Goal: Find specific fact

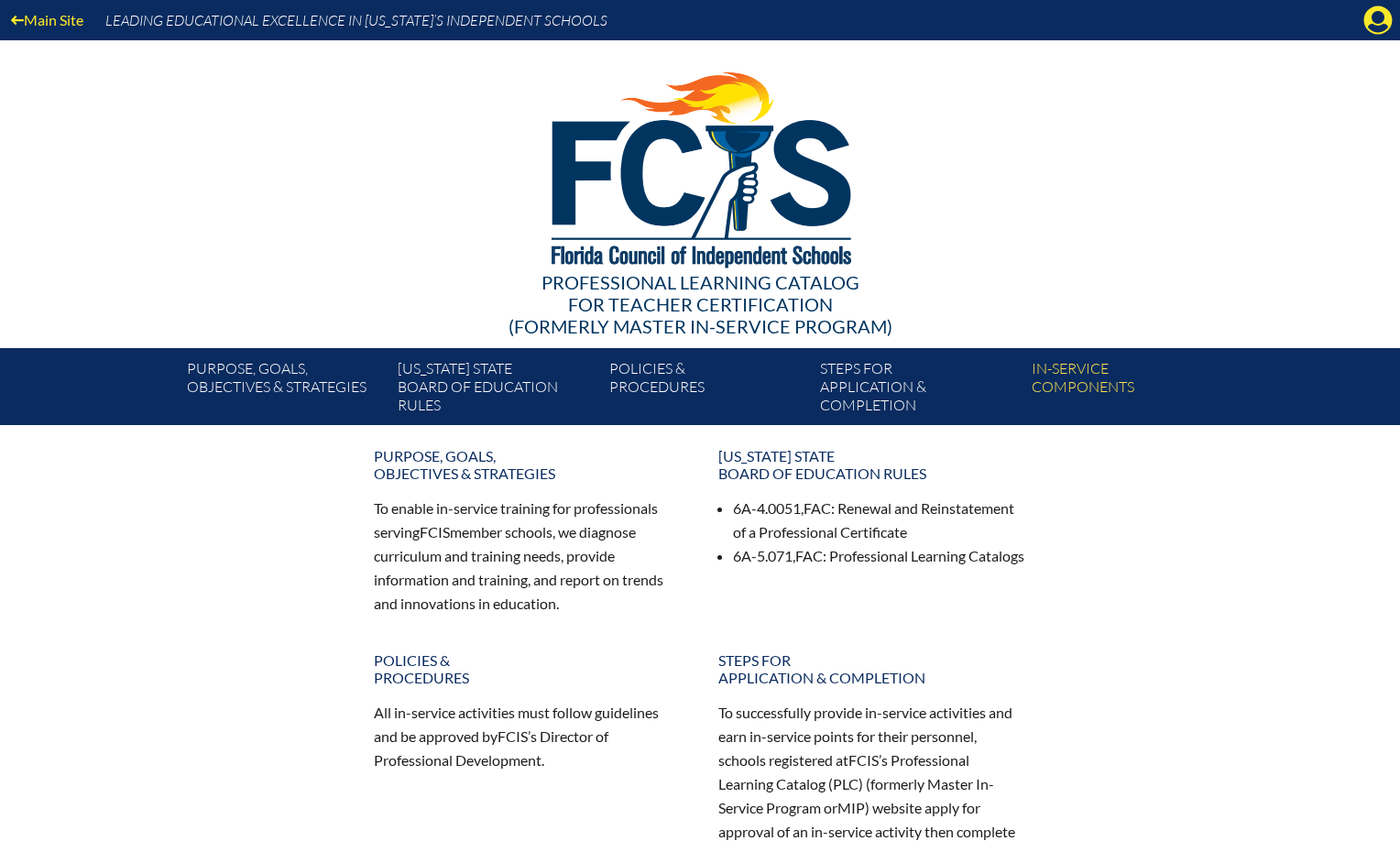
click at [1364, 25] on icon at bounding box center [1378, 21] width 28 height 28
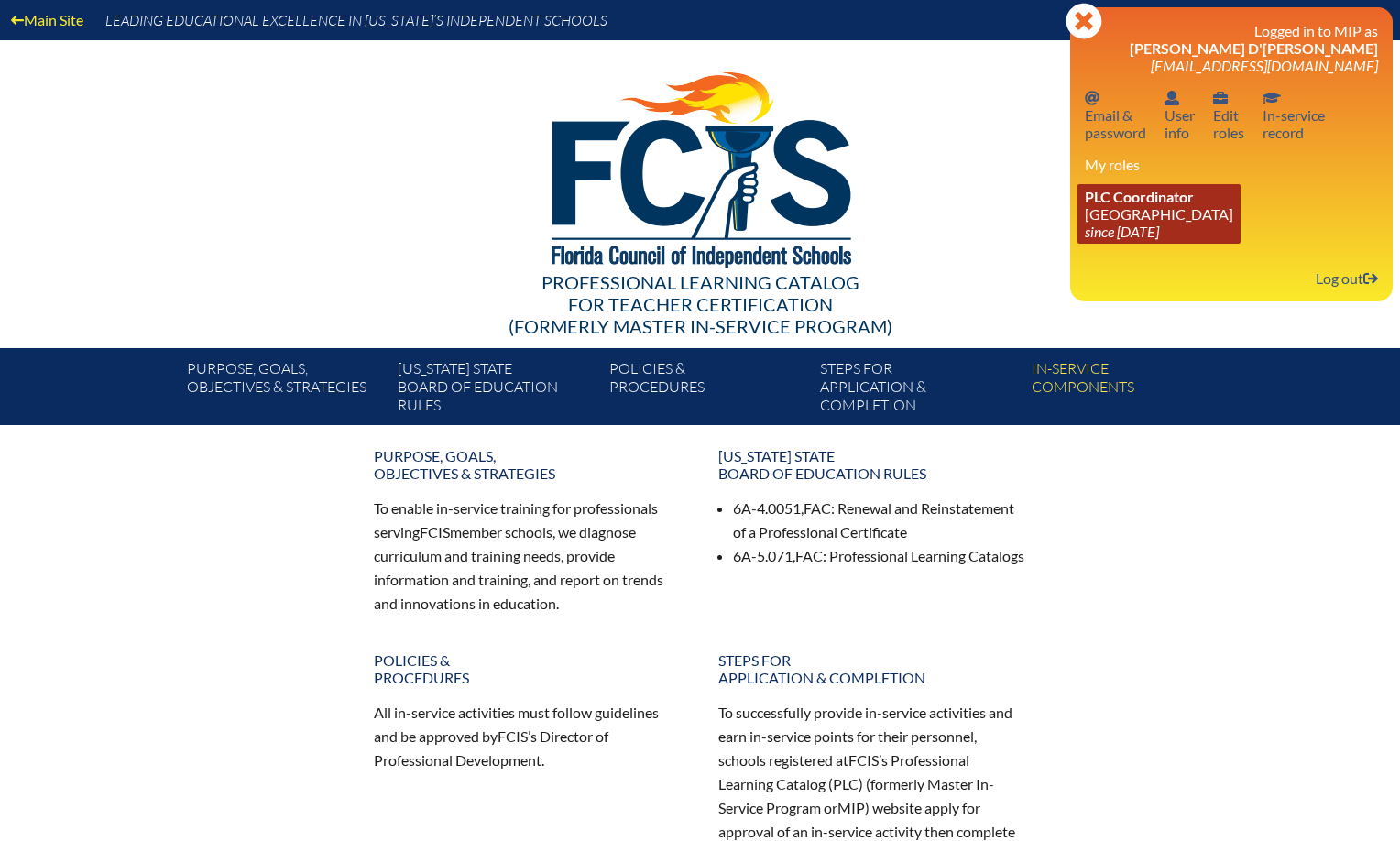
click at [1187, 202] on span "PLC Coordinator" at bounding box center [1138, 196] width 109 height 17
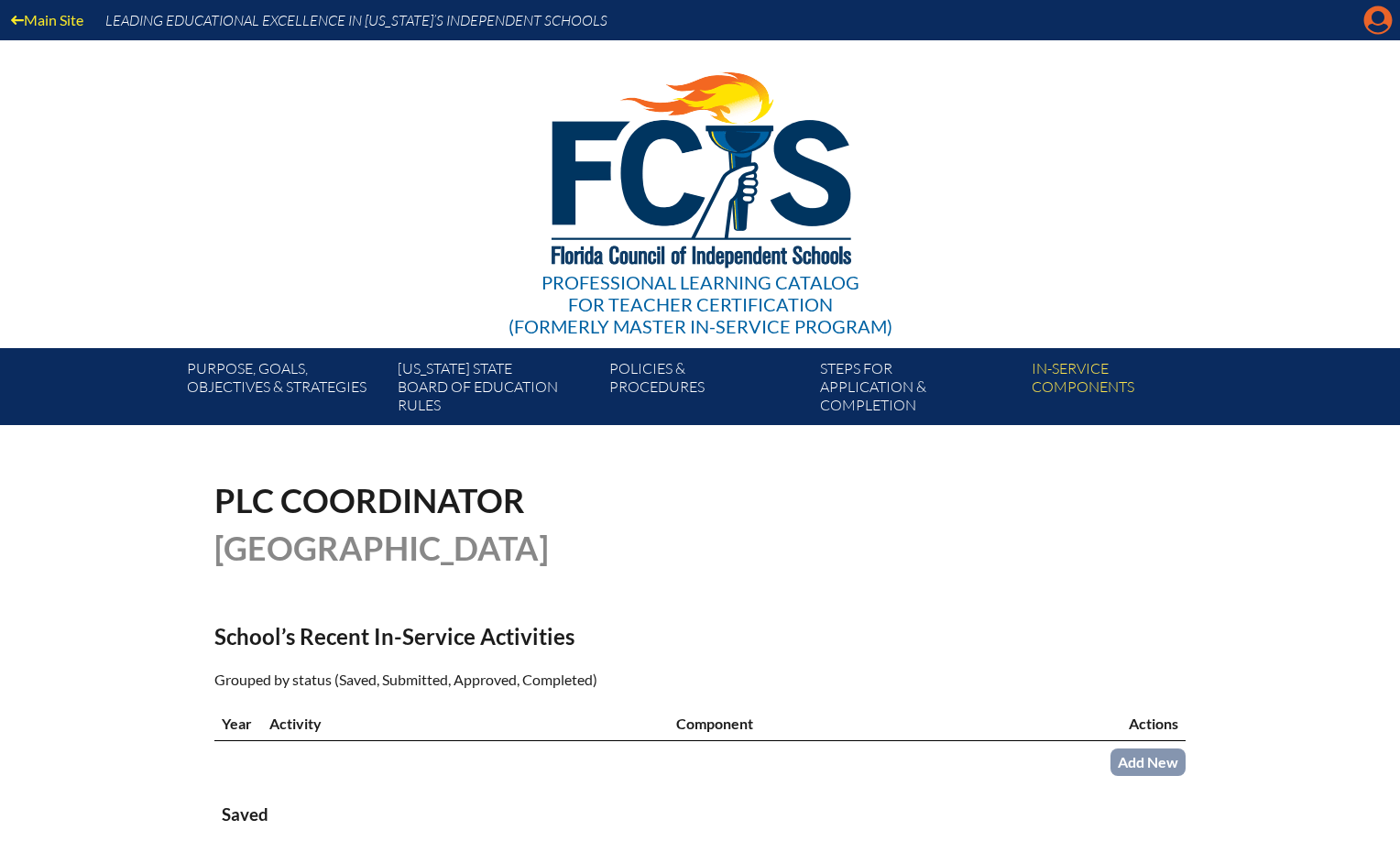
click at [1377, 20] on icon "Manage account" at bounding box center [1377, 20] width 29 height 29
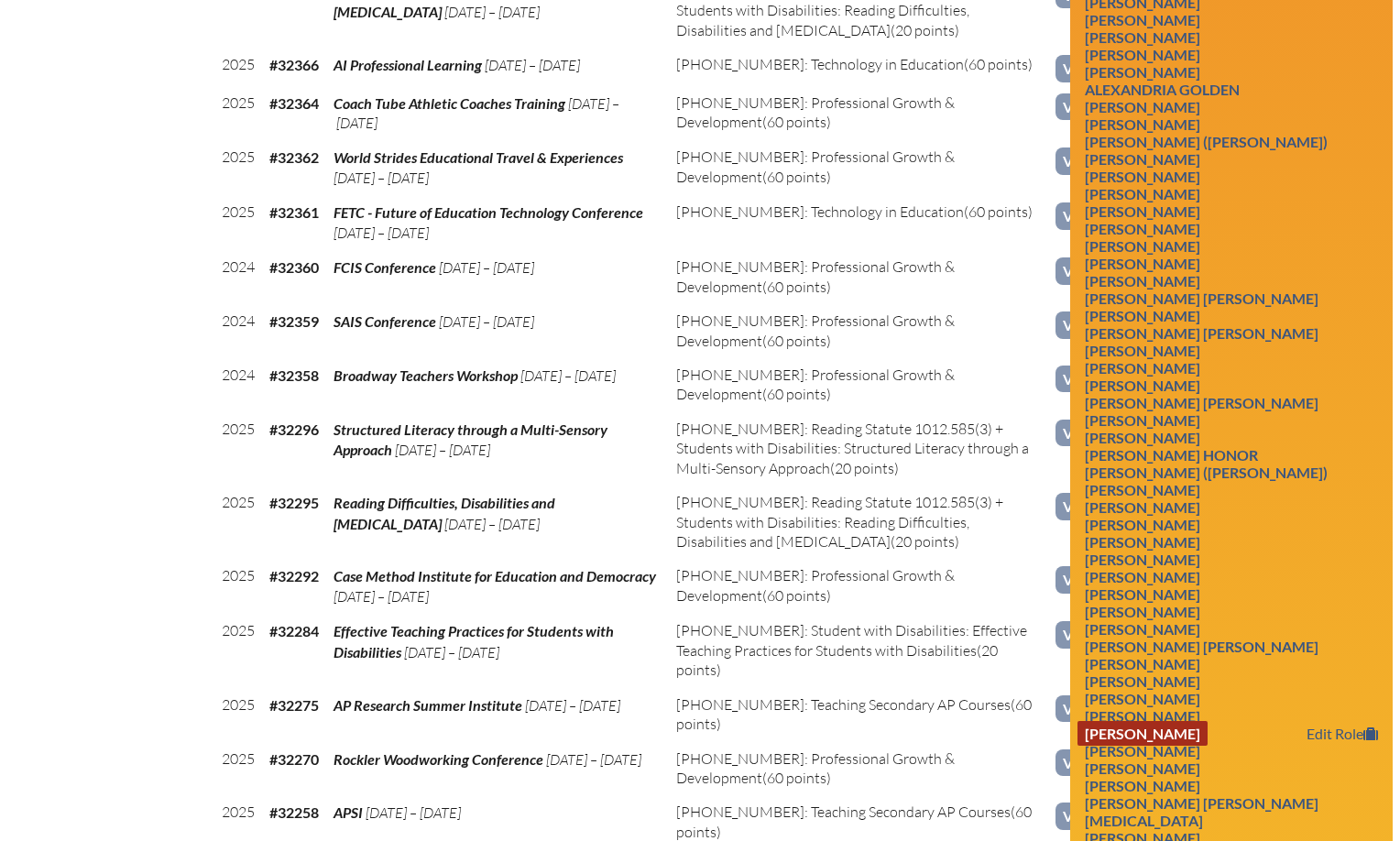
scroll to position [2069, 0]
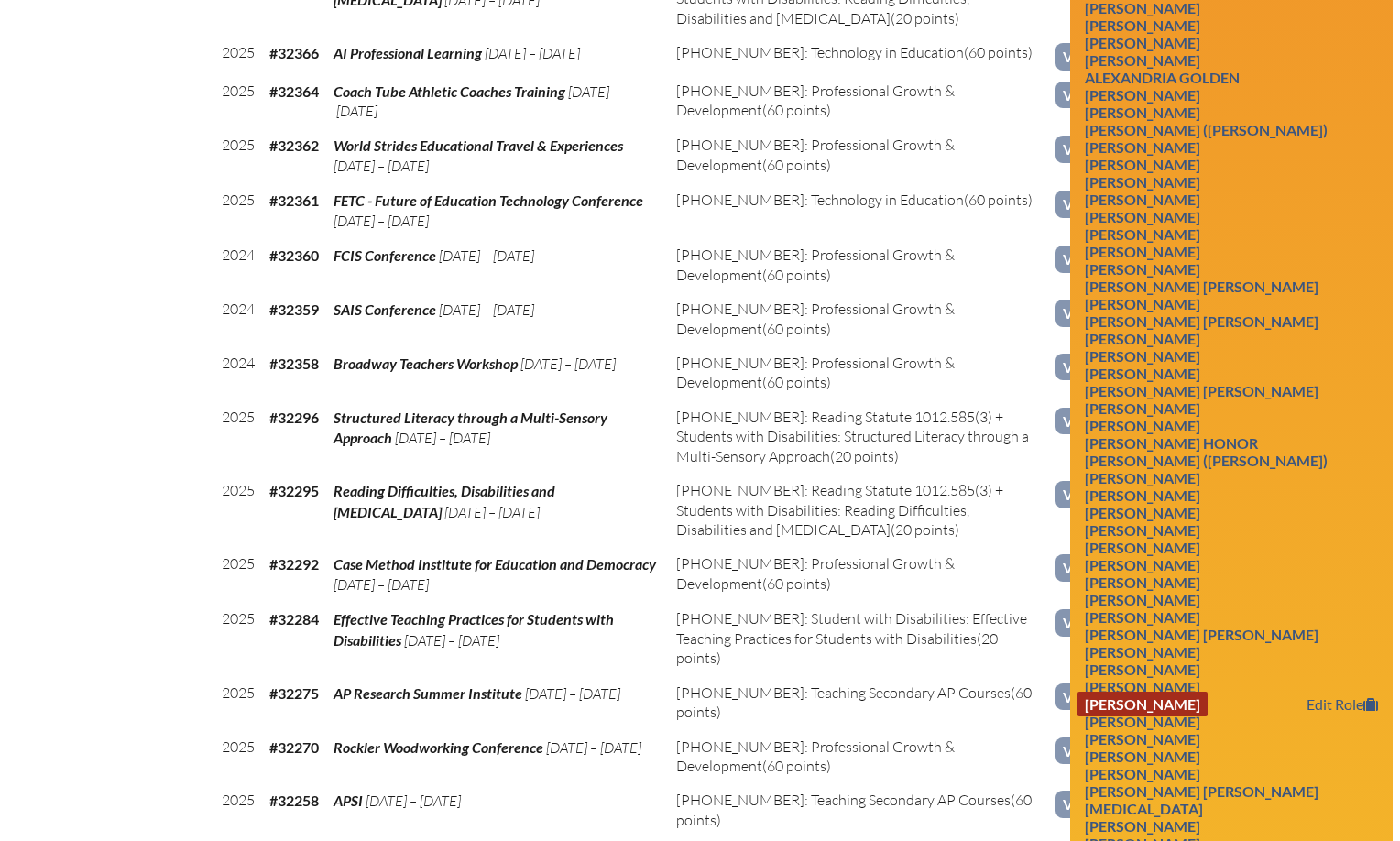
click at [1188, 691] on link "[PERSON_NAME]" at bounding box center [1142, 704] width 130 height 25
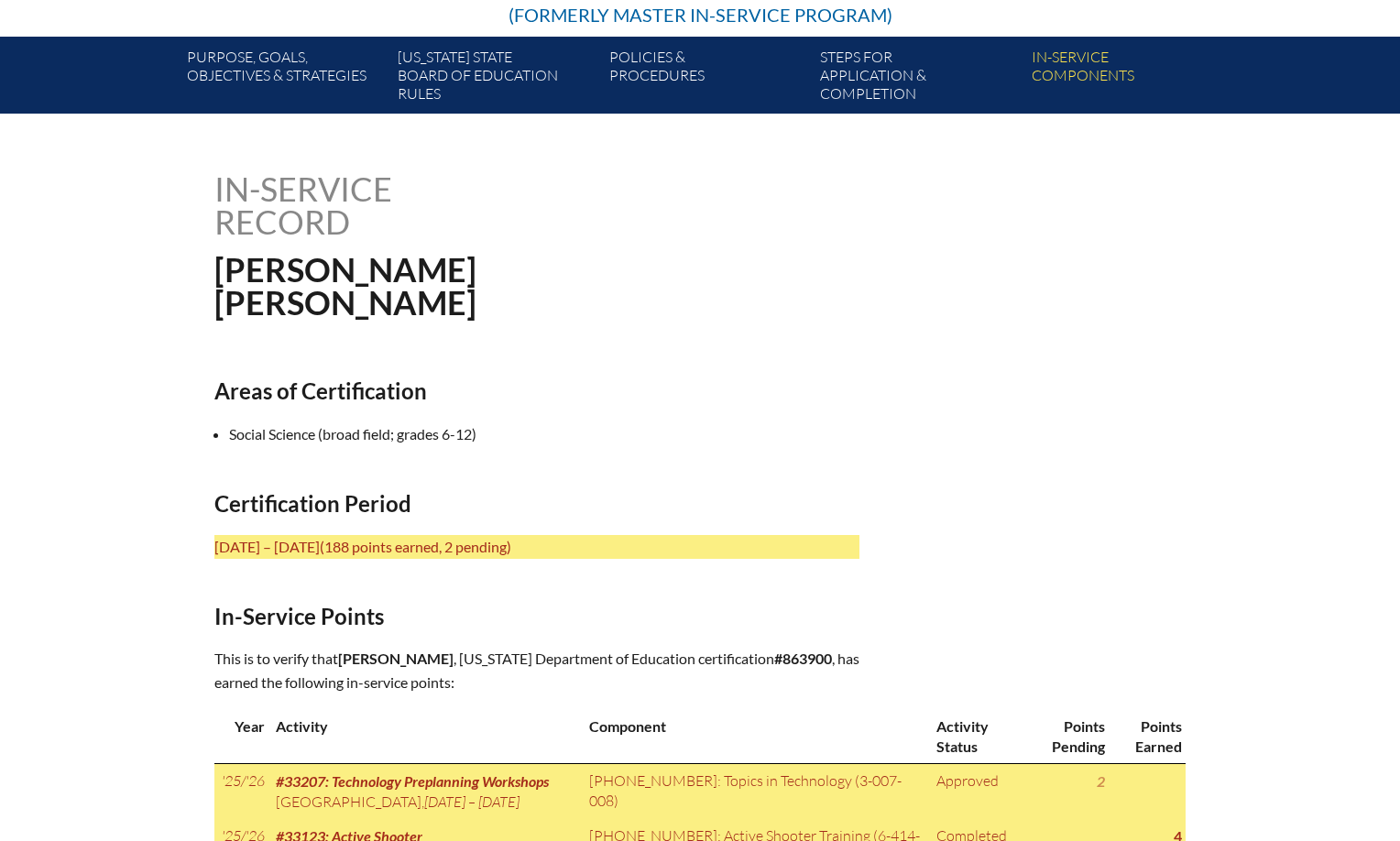
scroll to position [346, 0]
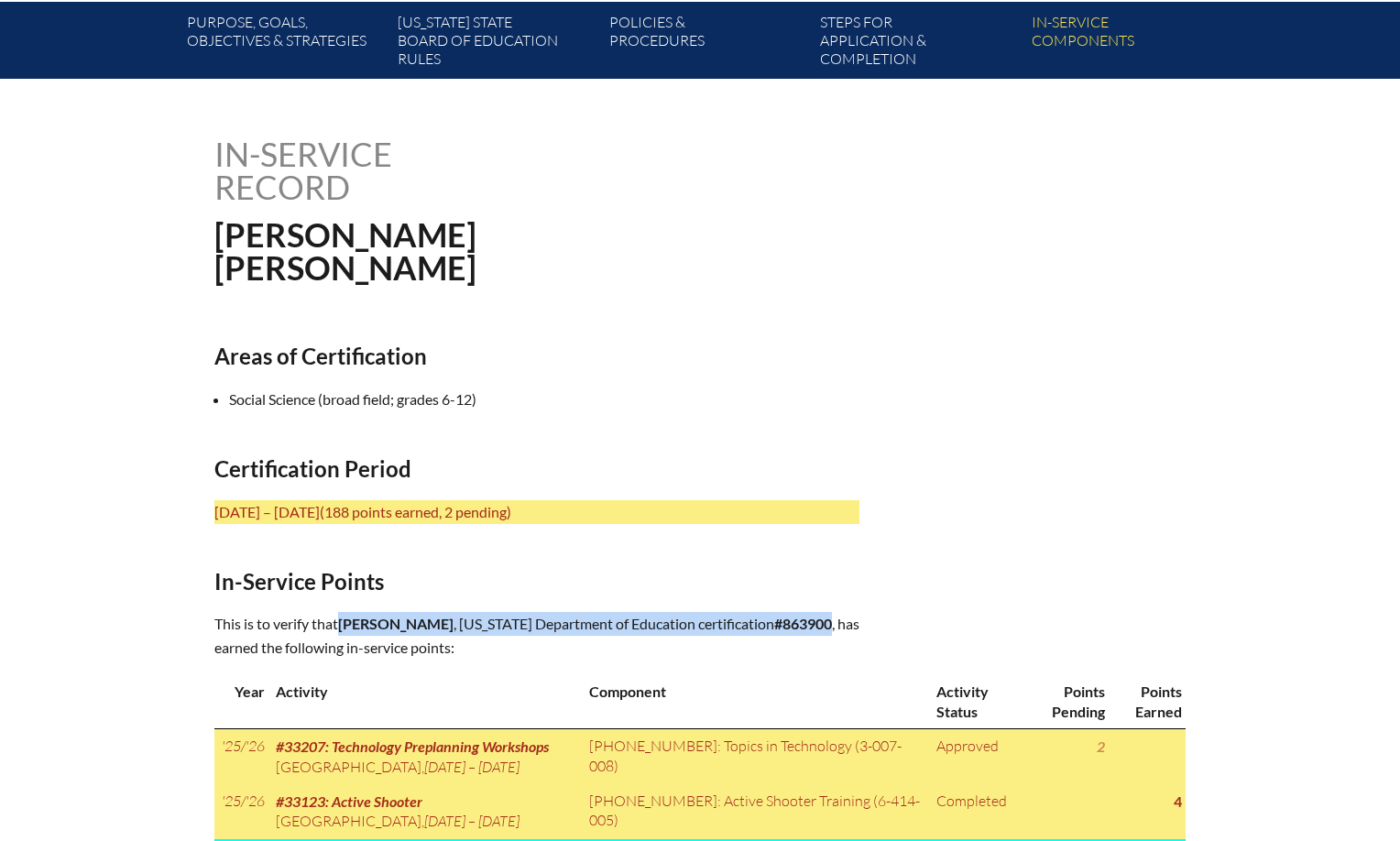
drag, startPoint x: 343, startPoint y: 622, endPoint x: 842, endPoint y: 610, distance: 499.1
click at [842, 612] on p "This is to verify that Jason Andrew Lee , Florida Department of Education certi…" at bounding box center [537, 635] width 645 height 47
copy p "Jason Andrew Lee , Florida Department of Education certification #863900"
click at [780, 362] on h2 "Areas of Certification" at bounding box center [537, 356] width 645 height 27
